Goal: Task Accomplishment & Management: Use online tool/utility

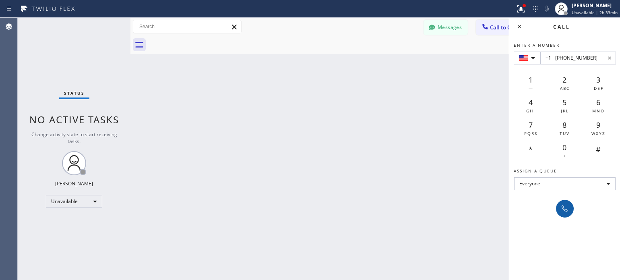
type input "+1 [PHONE_NUMBER]"
click at [563, 208] on icon at bounding box center [565, 208] width 6 height 6
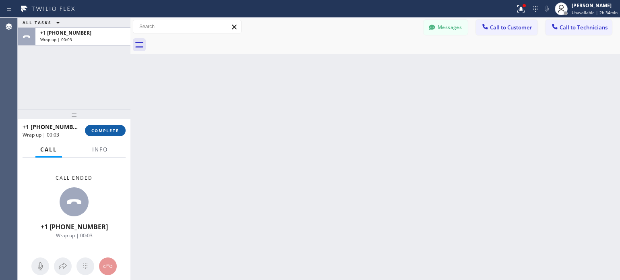
click at [114, 135] on button "COMPLETE" at bounding box center [105, 130] width 41 height 11
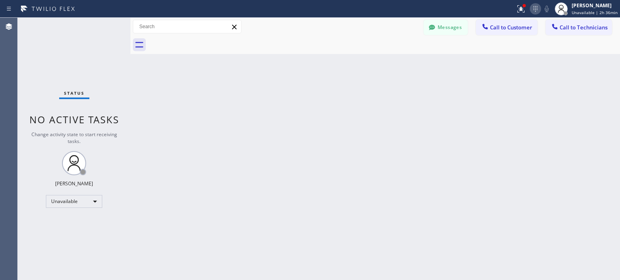
click at [538, 11] on icon at bounding box center [536, 9] width 10 height 10
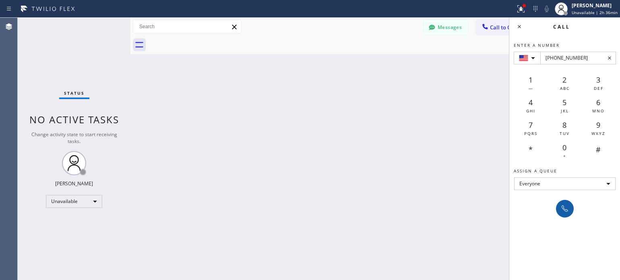
type input "[PHONE_NUMBER]"
click at [561, 204] on icon at bounding box center [565, 209] width 10 height 10
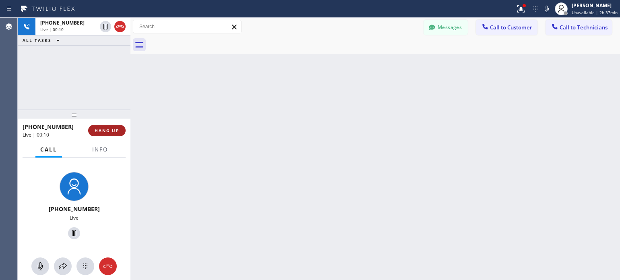
click at [113, 130] on span "HANG UP" at bounding box center [107, 131] width 25 height 6
click at [110, 131] on span "HANG UP" at bounding box center [107, 131] width 25 height 6
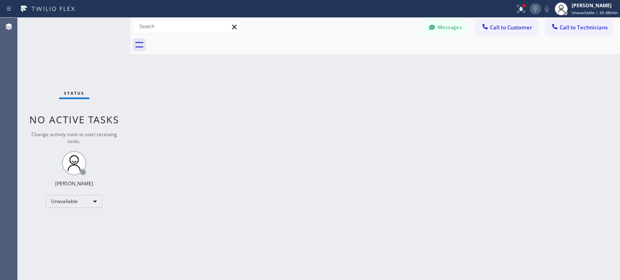
click at [540, 9] on icon at bounding box center [536, 9] width 10 height 10
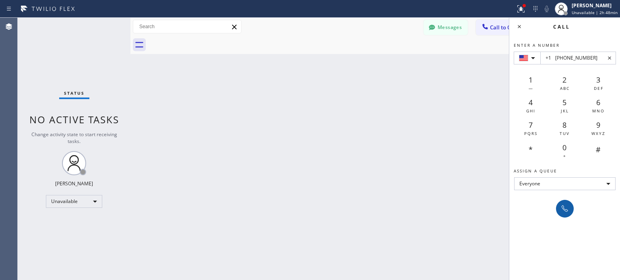
type input "+1 [PHONE_NUMBER]"
click at [561, 206] on icon at bounding box center [565, 209] width 10 height 10
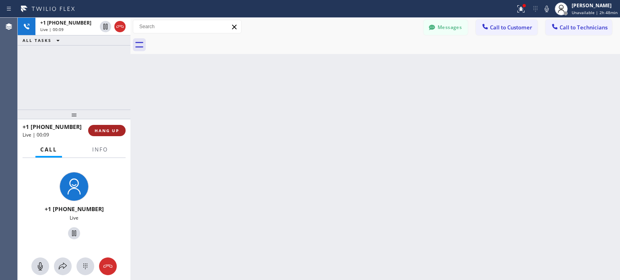
click at [116, 130] on span "HANG UP" at bounding box center [107, 131] width 25 height 6
click at [114, 130] on span "HANG UP" at bounding box center [107, 131] width 25 height 6
